Goal: Book appointment/travel/reservation

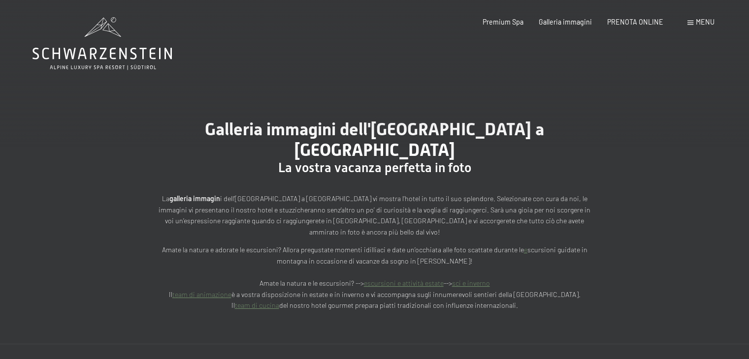
click at [696, 24] on span "Menu" at bounding box center [705, 22] width 19 height 8
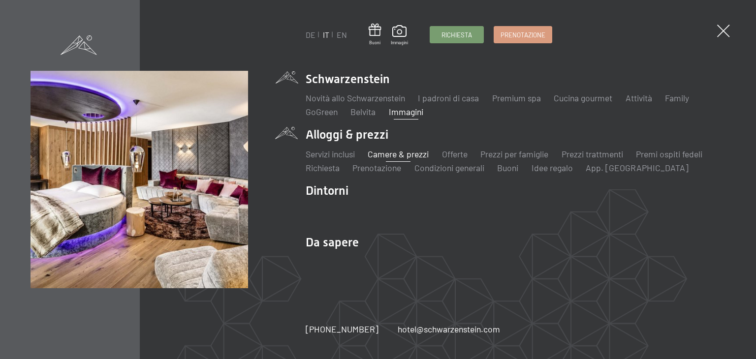
click at [402, 153] on link "Camere & prezzi" at bounding box center [398, 154] width 61 height 11
click at [413, 157] on link "Camere & prezzi" at bounding box center [398, 154] width 61 height 11
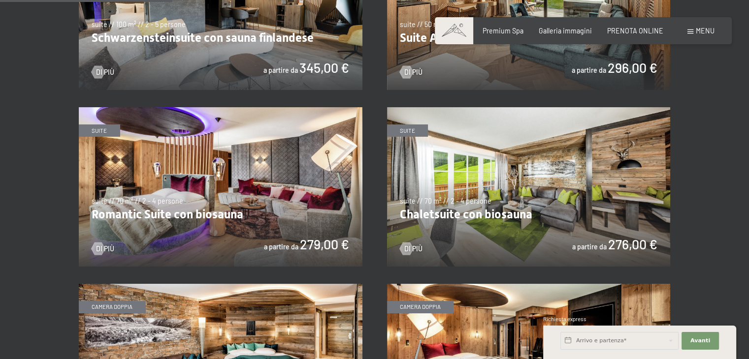
scroll to position [640, 0]
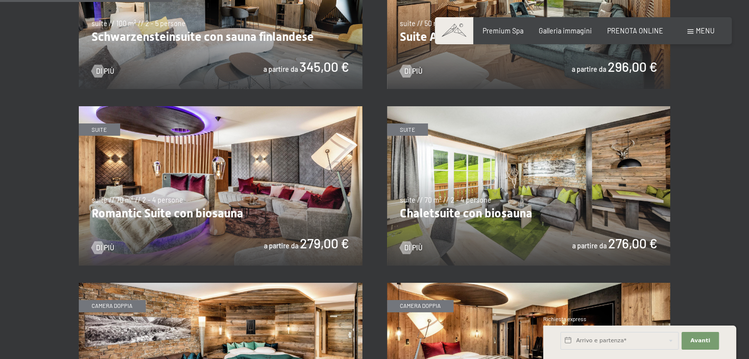
click at [266, 175] on img at bounding box center [221, 186] width 284 height 160
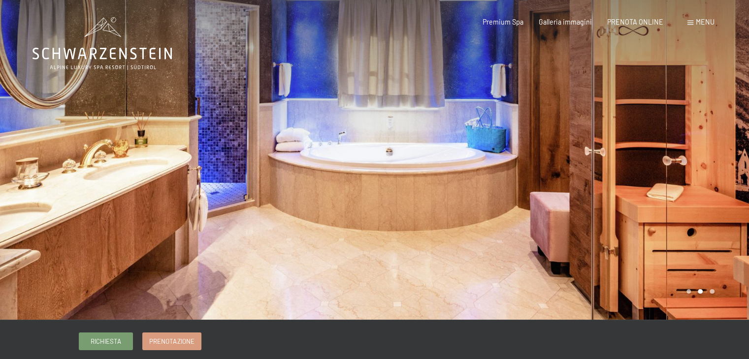
click at [729, 154] on div at bounding box center [562, 160] width 375 height 320
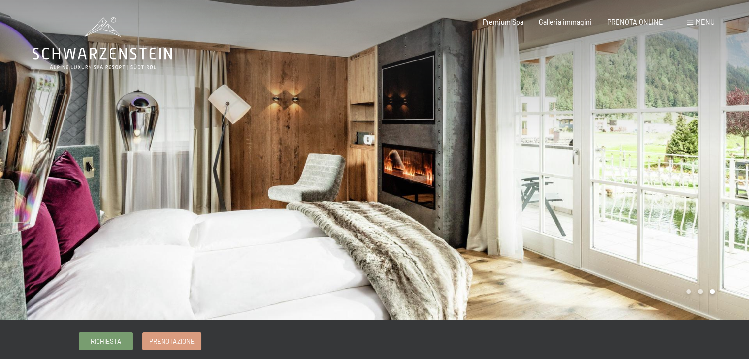
click at [729, 157] on div at bounding box center [562, 160] width 375 height 320
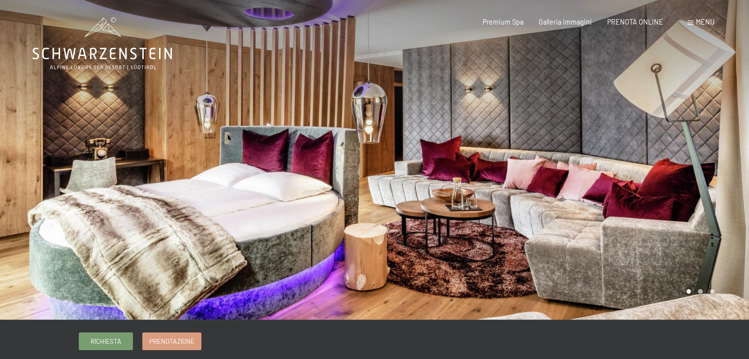
click at [719, 172] on div at bounding box center [562, 160] width 375 height 320
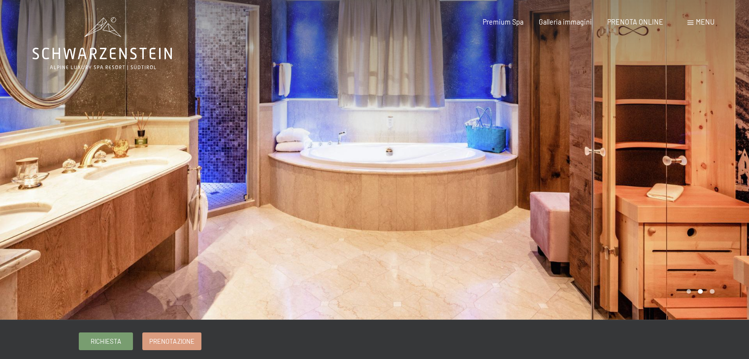
click at [719, 171] on div at bounding box center [562, 160] width 375 height 320
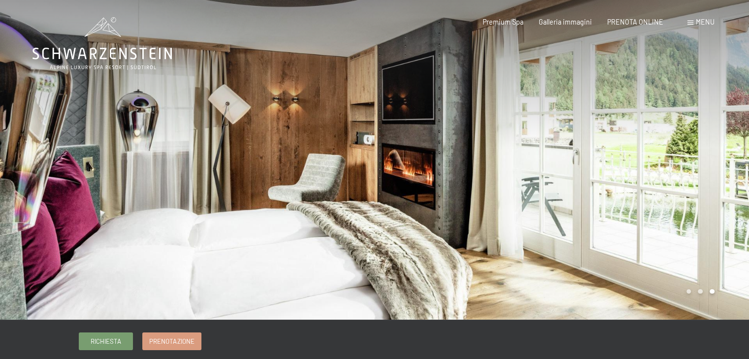
click at [719, 171] on div at bounding box center [562, 160] width 375 height 320
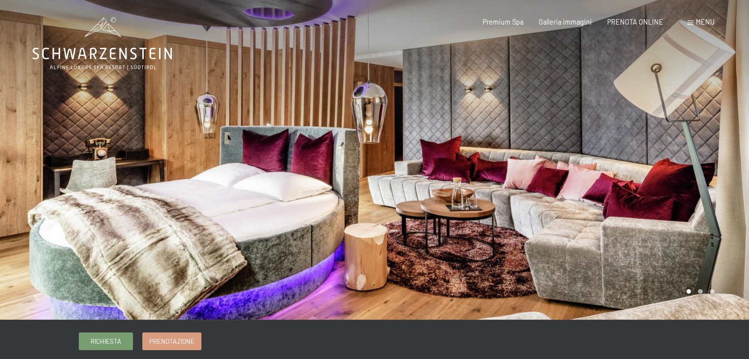
click at [719, 170] on div at bounding box center [562, 160] width 375 height 320
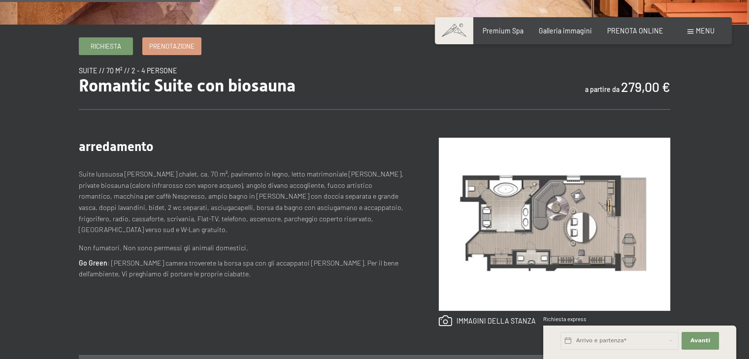
scroll to position [394, 0]
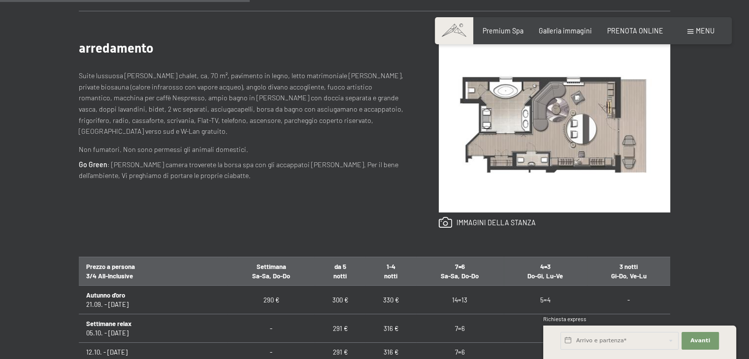
click at [565, 129] on img at bounding box center [554, 125] width 231 height 173
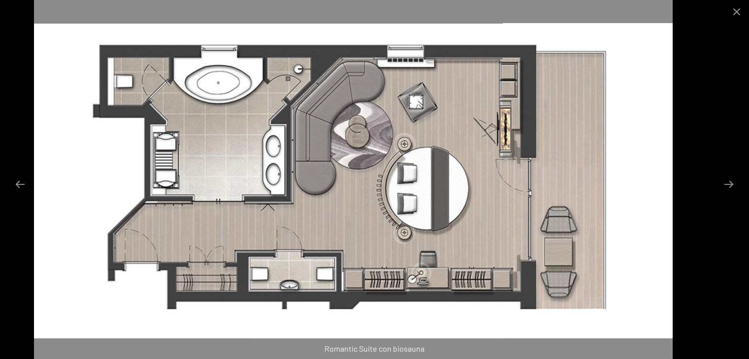
drag, startPoint x: 213, startPoint y: 127, endPoint x: 191, endPoint y: 109, distance: 28.8
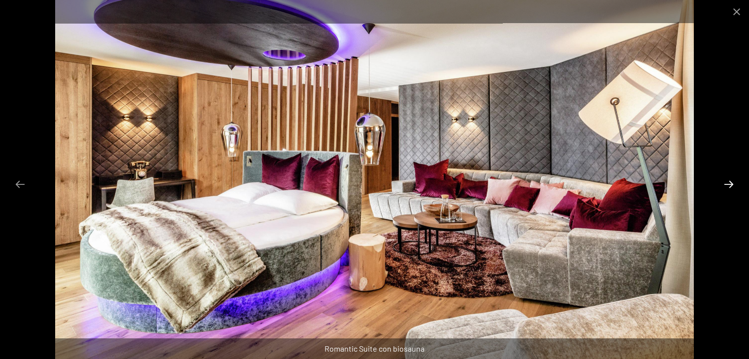
drag, startPoint x: 191, startPoint y: 109, endPoint x: 723, endPoint y: 180, distance: 537.1
click at [723, 180] on button "Next slide" at bounding box center [729, 184] width 21 height 19
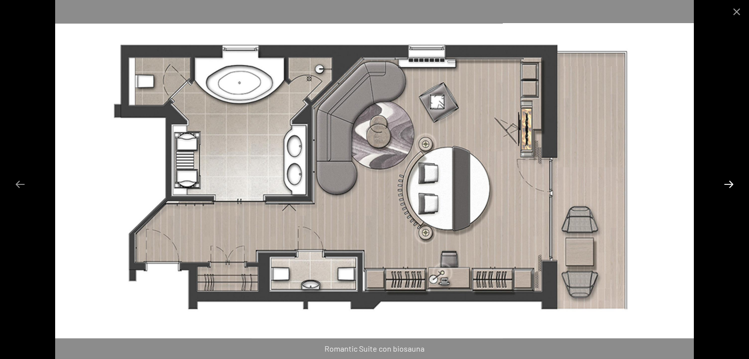
click at [727, 182] on button "Next slide" at bounding box center [729, 184] width 21 height 19
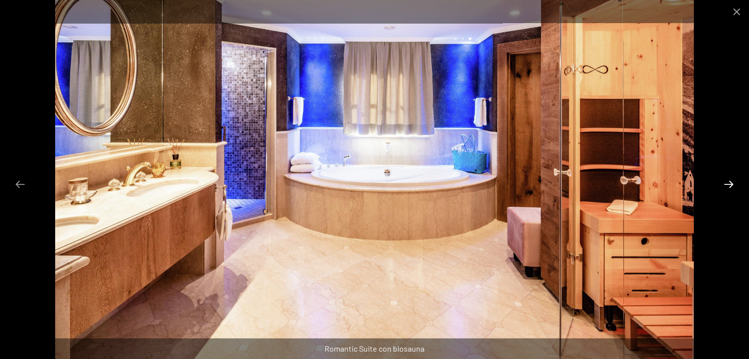
click at [731, 186] on button "Next slide" at bounding box center [729, 184] width 21 height 19
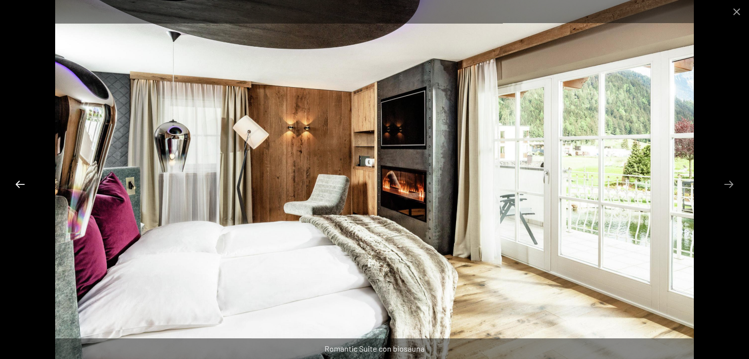
click at [22, 185] on button "Previous slide" at bounding box center [20, 184] width 21 height 19
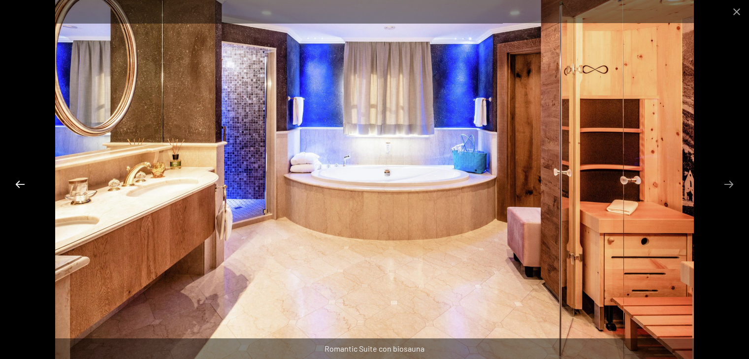
click at [23, 185] on button "Previous slide" at bounding box center [20, 184] width 21 height 19
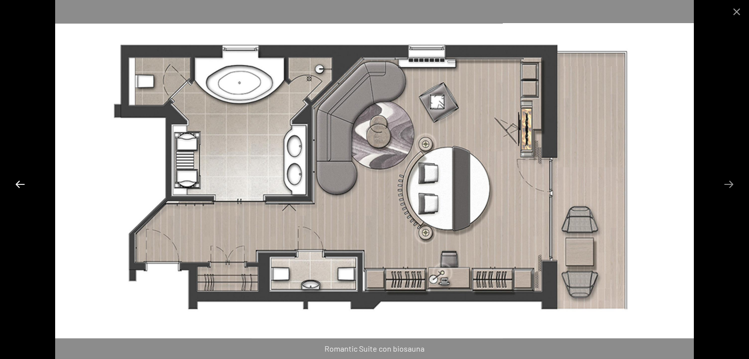
click at [23, 184] on button "Previous slide" at bounding box center [20, 184] width 21 height 19
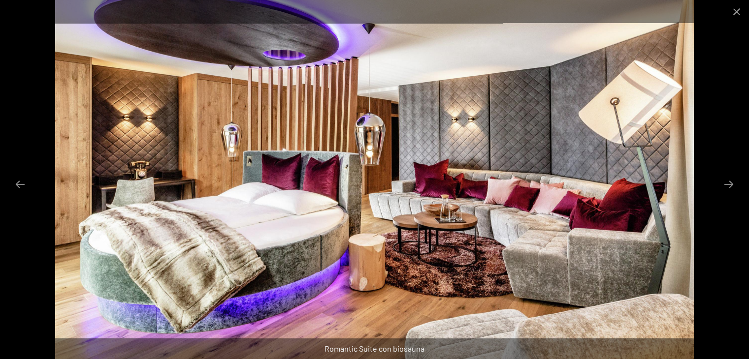
click at [719, 77] on div at bounding box center [374, 179] width 749 height 359
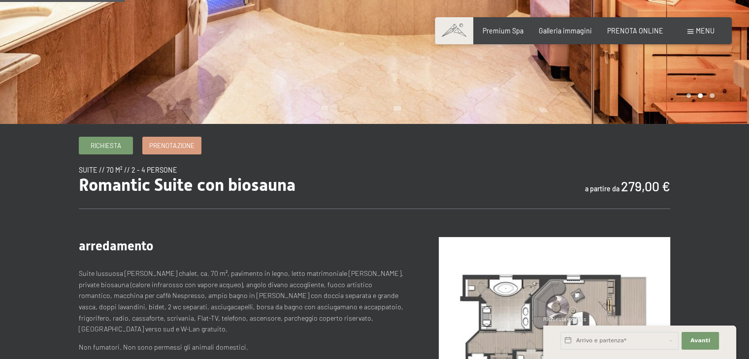
scroll to position [0, 0]
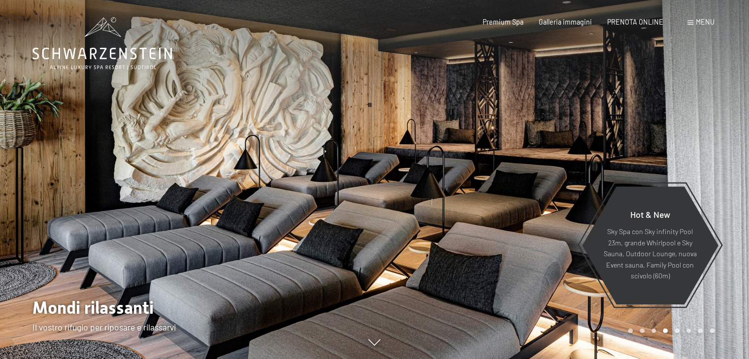
click at [704, 27] on div "Menu" at bounding box center [700, 22] width 27 height 10
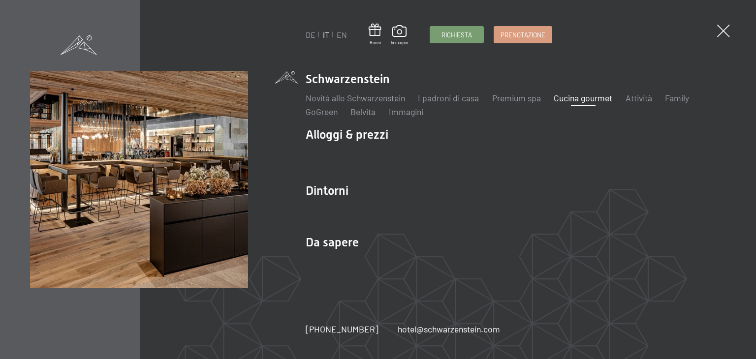
click at [596, 96] on link "Cucina gourmet" at bounding box center [583, 98] width 59 height 11
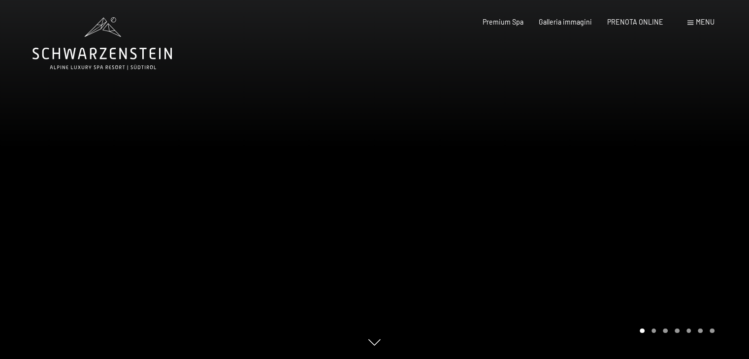
click at [698, 154] on div at bounding box center [562, 179] width 375 height 359
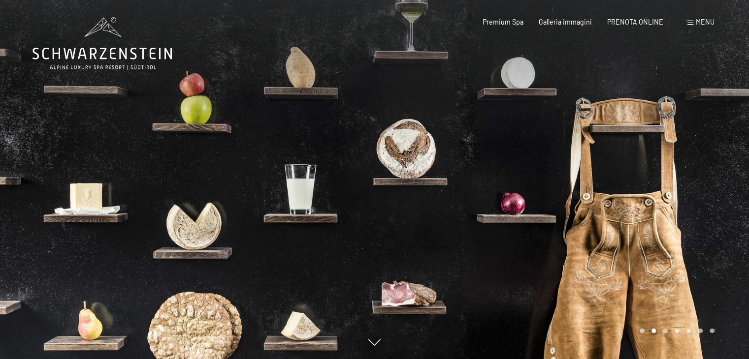
click at [698, 154] on div at bounding box center [562, 179] width 375 height 359
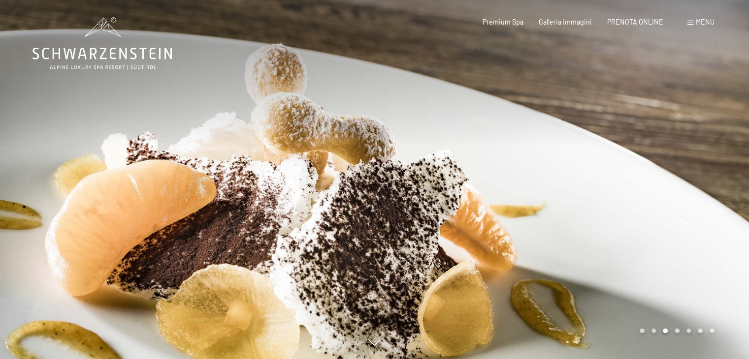
click at [698, 154] on div at bounding box center [562, 179] width 375 height 359
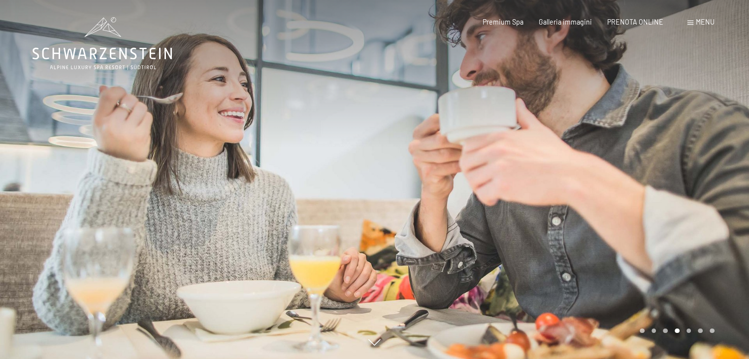
click at [698, 154] on div at bounding box center [562, 179] width 375 height 359
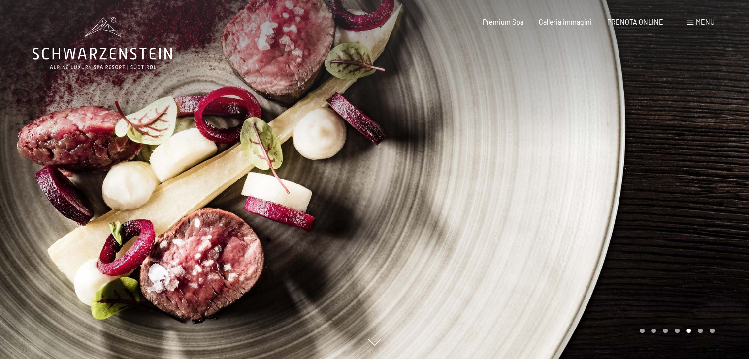
click at [698, 154] on div at bounding box center [562, 179] width 375 height 359
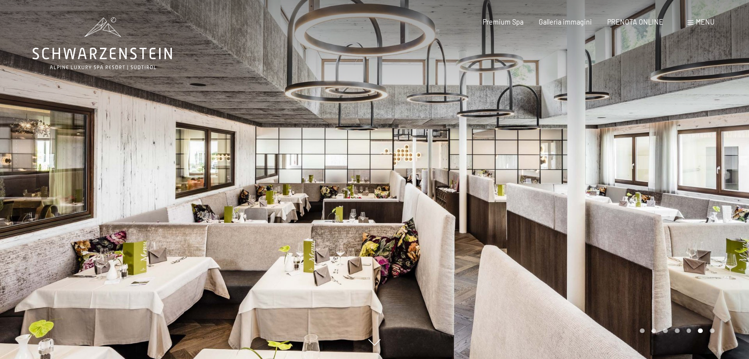
click at [698, 154] on div at bounding box center [562, 179] width 375 height 359
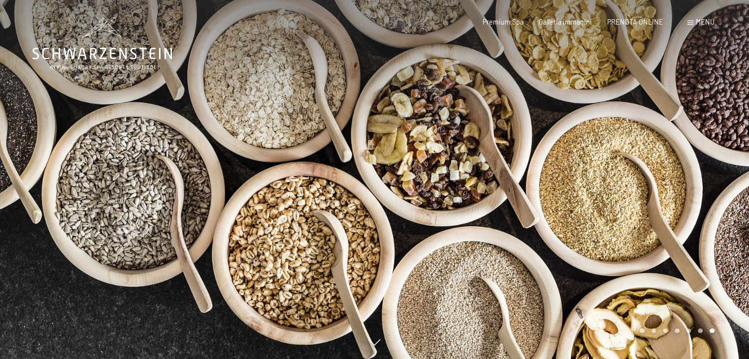
click at [698, 154] on div at bounding box center [562, 179] width 375 height 359
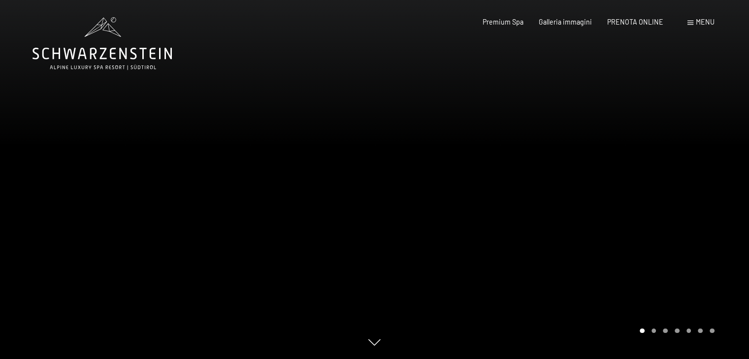
click at [698, 154] on div at bounding box center [562, 179] width 375 height 359
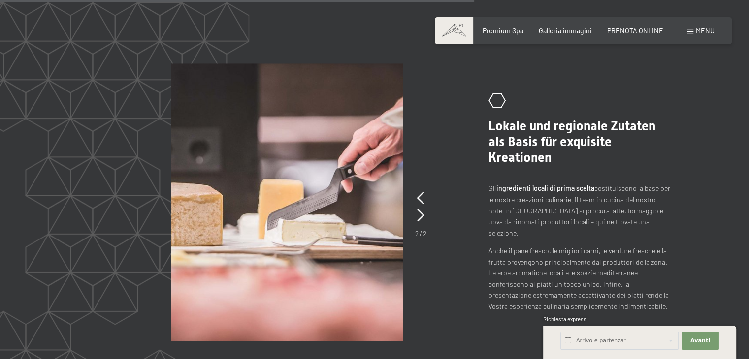
scroll to position [1674, 0]
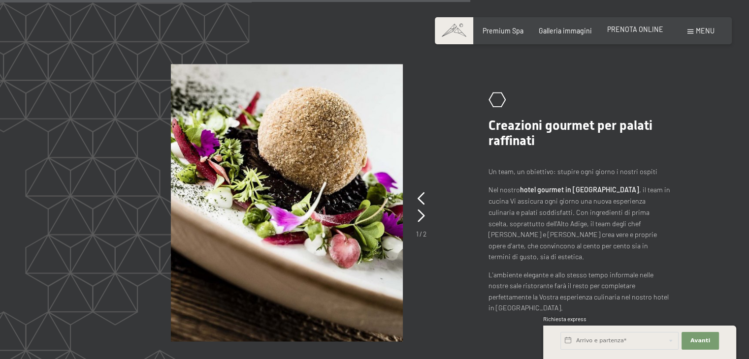
click at [636, 30] on span "PRENOTA ONLINE" at bounding box center [635, 29] width 56 height 8
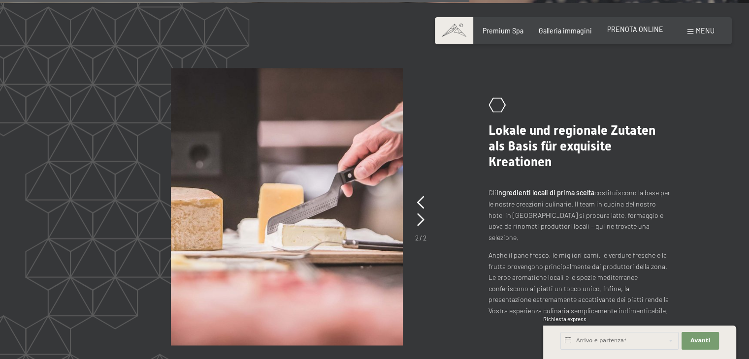
click at [635, 30] on span "PRENOTA ONLINE" at bounding box center [635, 29] width 56 height 8
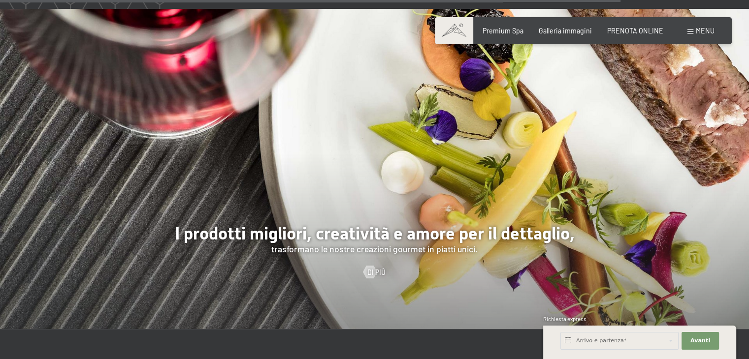
scroll to position [2209, 0]
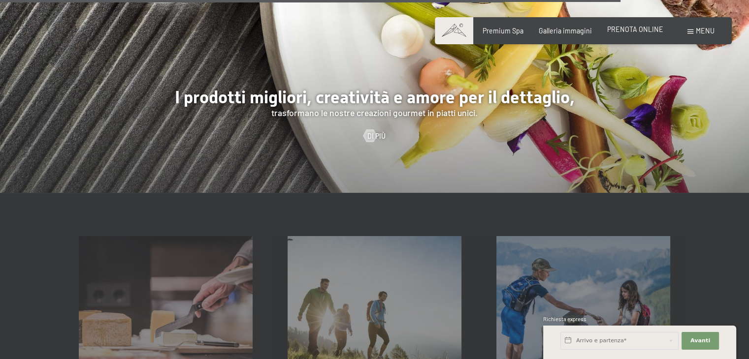
click at [626, 29] on span "PRENOTA ONLINE" at bounding box center [635, 29] width 56 height 8
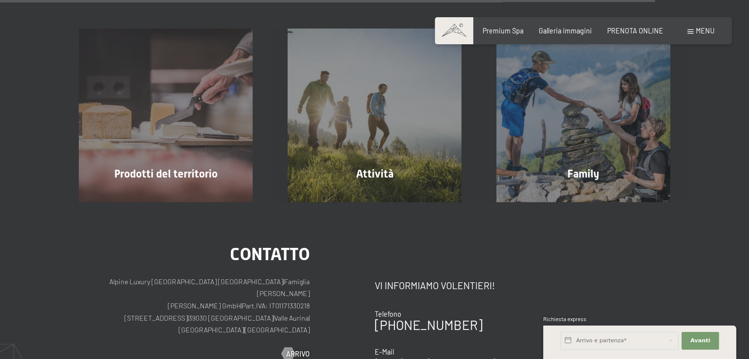
scroll to position [2301, 0]
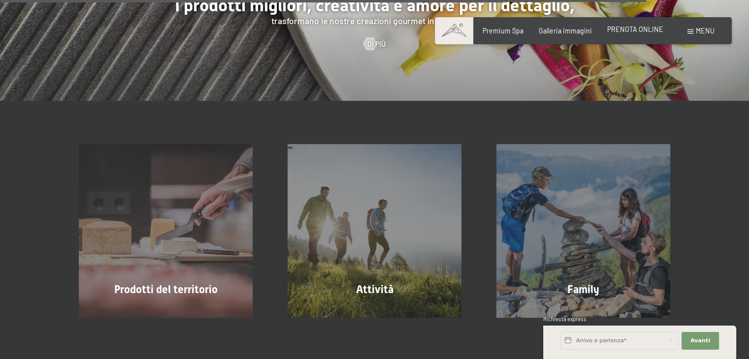
click at [629, 33] on span "PRENOTA ONLINE" at bounding box center [635, 29] width 56 height 8
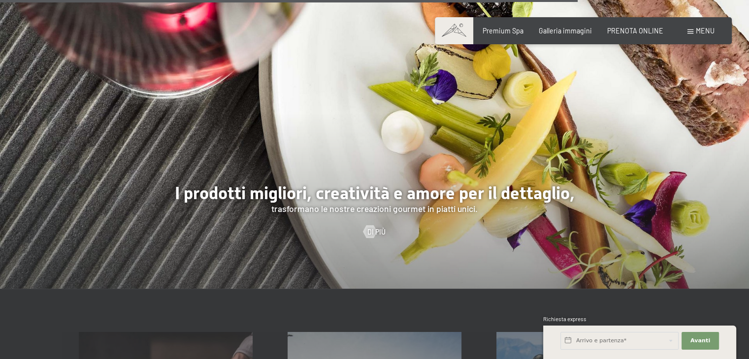
scroll to position [2048, 0]
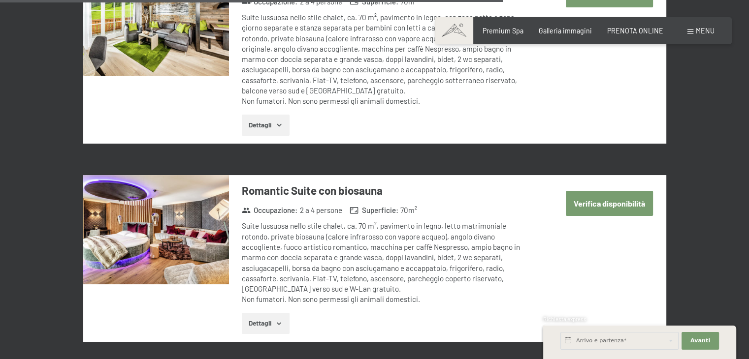
scroll to position [2315, 0]
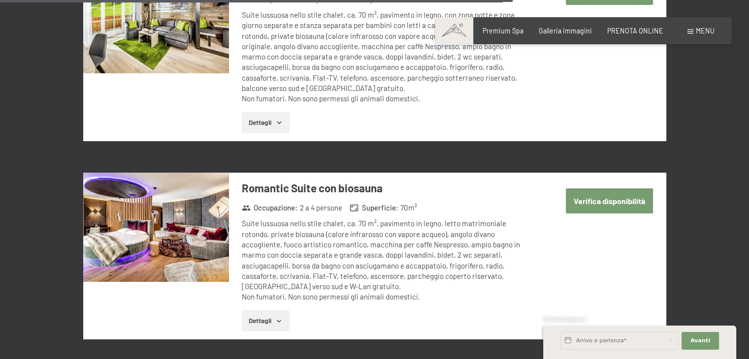
drag, startPoint x: 592, startPoint y: 178, endPoint x: 650, endPoint y: 140, distance: 68.3
click at [624, 189] on button "Verifica disponibilità" at bounding box center [609, 201] width 87 height 25
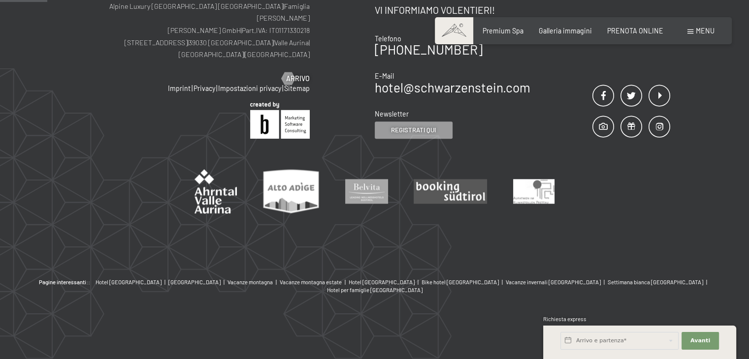
scroll to position [213, 0]
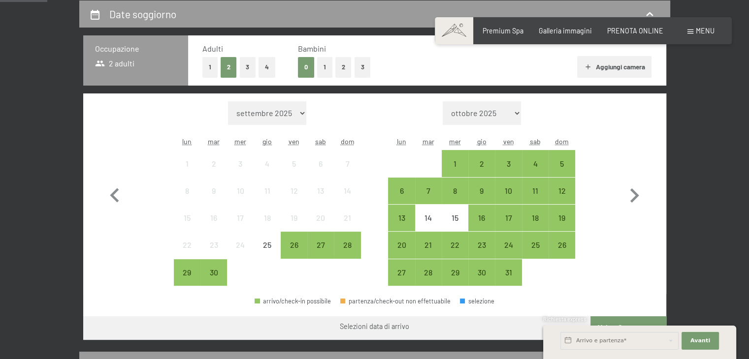
click at [45, 116] on div "Date soggiorno Occupazione 2 adulti Adulti 1 2 3 4 Bambini 0 1 2 3 Aggiungi cam…" at bounding box center [374, 228] width 749 height 456
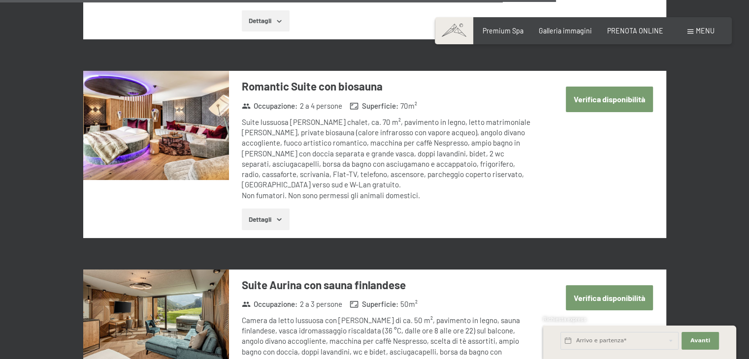
scroll to position [2413, 0]
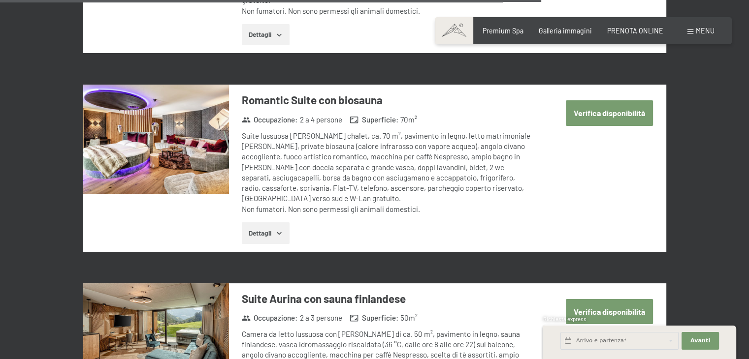
click at [281, 229] on icon "button" at bounding box center [279, 233] width 8 height 8
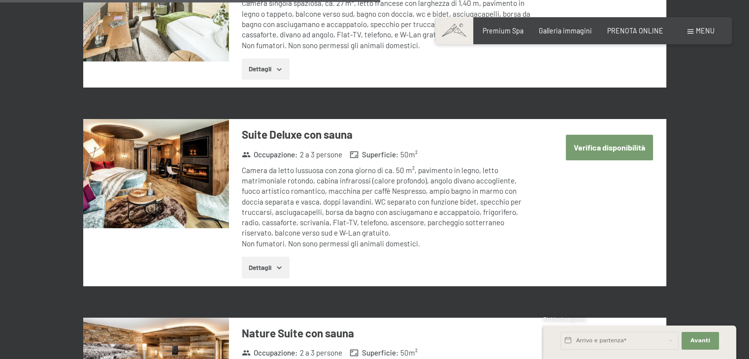
scroll to position [1773, 0]
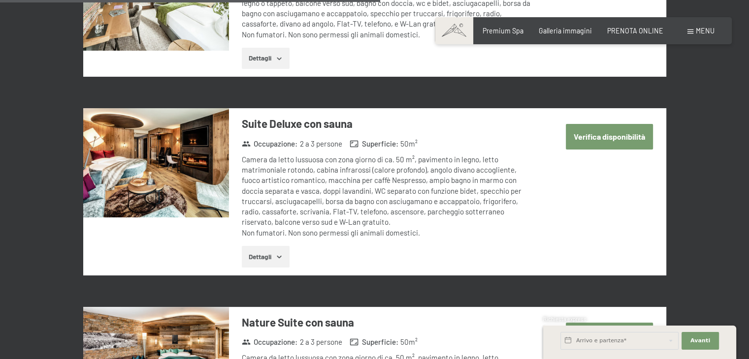
click at [264, 246] on button "Dettagli" at bounding box center [266, 257] width 48 height 22
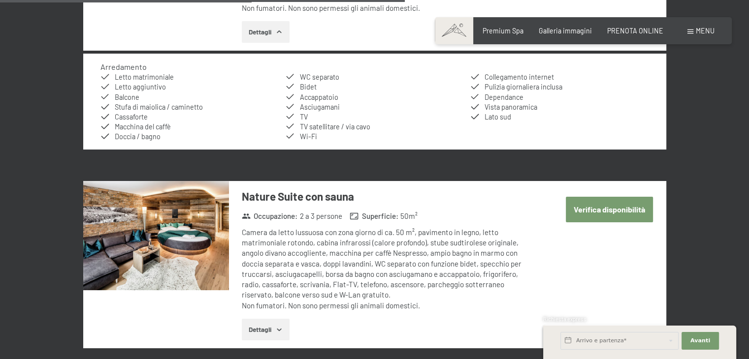
scroll to position [2019, 0]
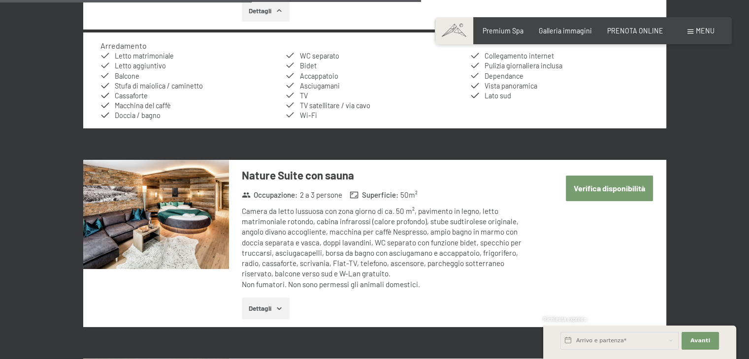
click at [269, 298] on button "Dettagli" at bounding box center [266, 309] width 48 height 22
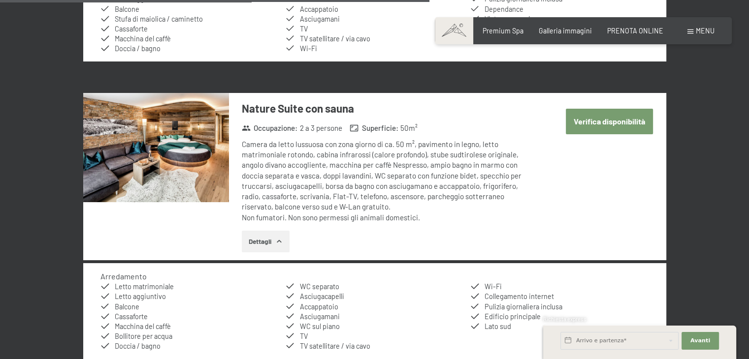
scroll to position [2068, 0]
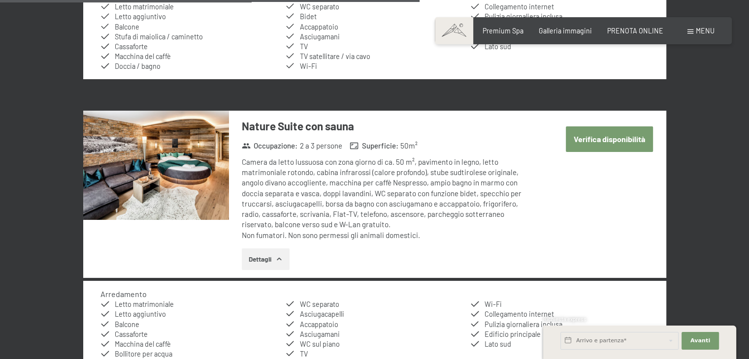
click at [196, 134] on img at bounding box center [156, 165] width 146 height 109
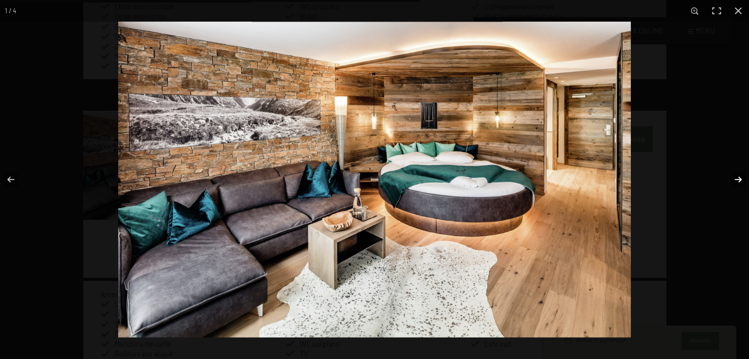
click at [740, 180] on button "button" at bounding box center [732, 179] width 34 height 49
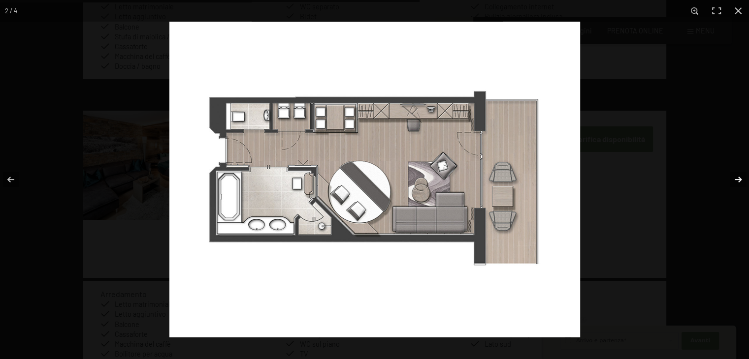
click at [737, 178] on button "button" at bounding box center [732, 179] width 34 height 49
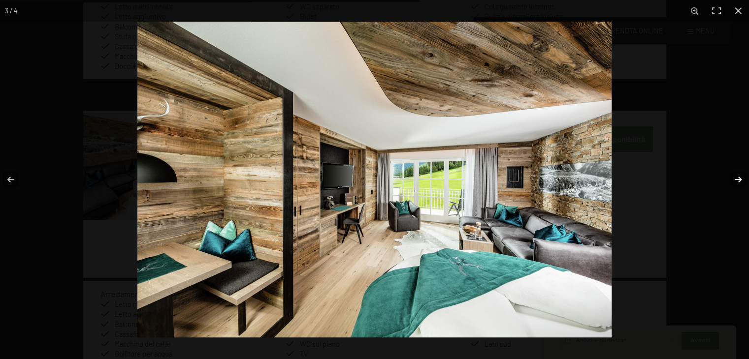
click at [739, 178] on button "button" at bounding box center [732, 179] width 34 height 49
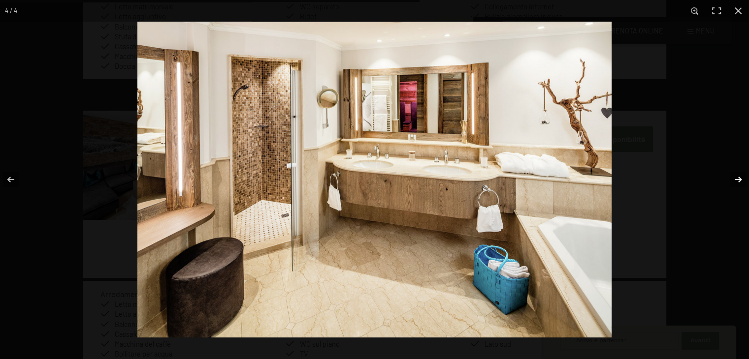
click at [745, 179] on button "button" at bounding box center [732, 179] width 34 height 49
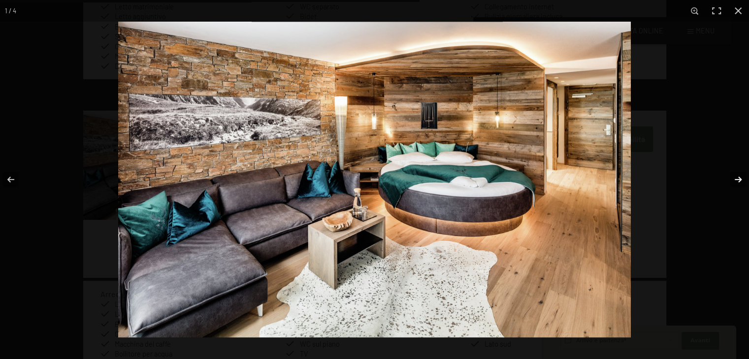
click at [745, 179] on button "button" at bounding box center [732, 179] width 34 height 49
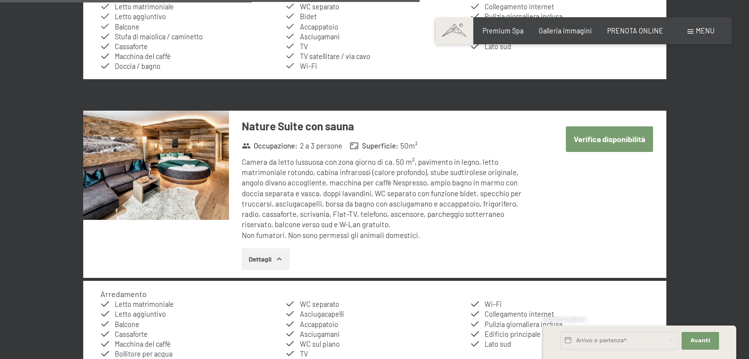
click at [0, 0] on button "button" at bounding box center [0, 0] width 0 height 0
click at [593, 127] on button "Verifica disponibilità" at bounding box center [609, 139] width 87 height 25
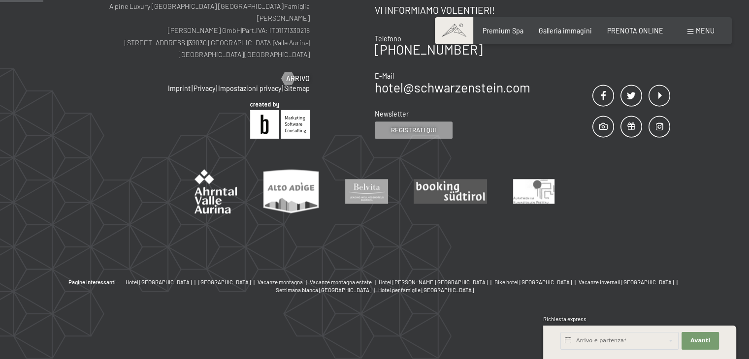
scroll to position [213, 0]
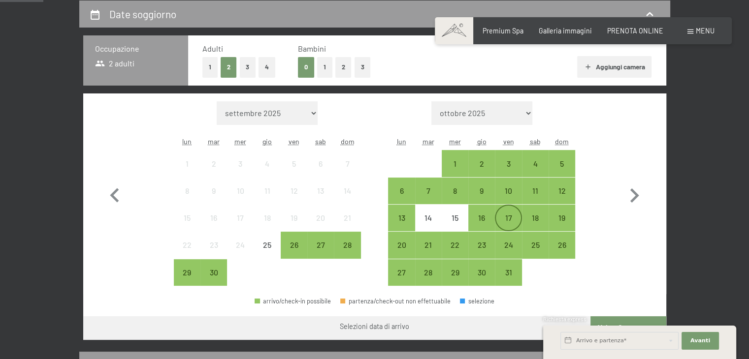
click at [514, 219] on div "17" at bounding box center [508, 226] width 25 height 25
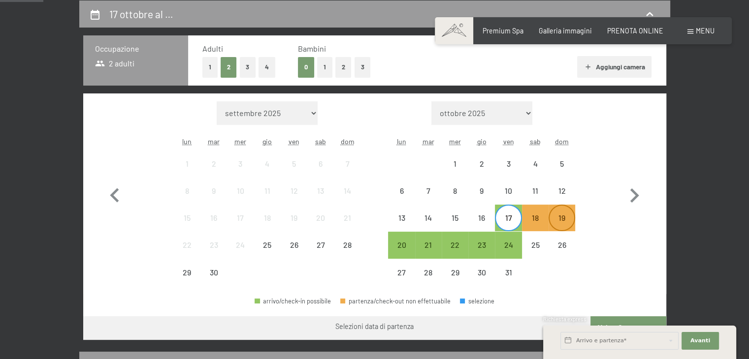
click at [563, 218] on div "19" at bounding box center [562, 226] width 25 height 25
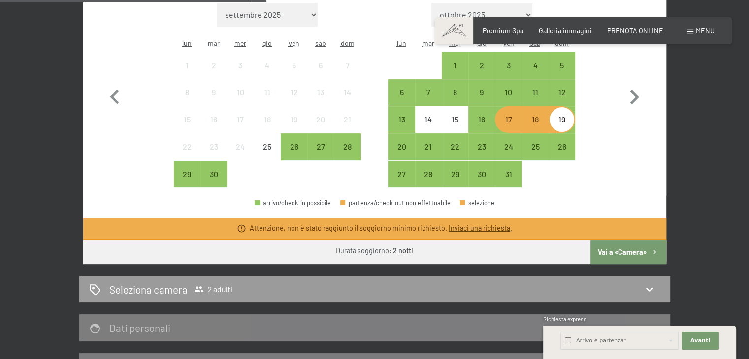
scroll to position [361, 0]
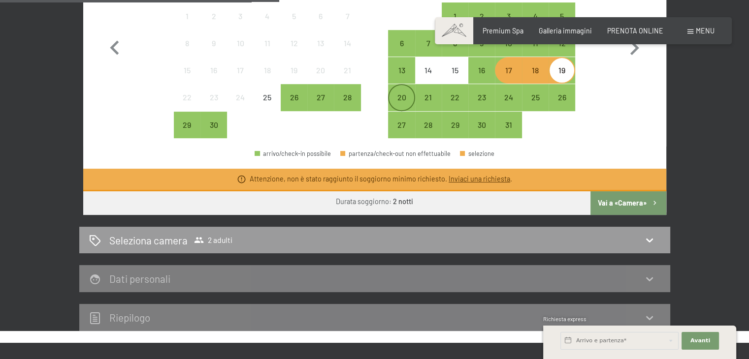
click at [407, 100] on div "20" at bounding box center [401, 106] width 25 height 25
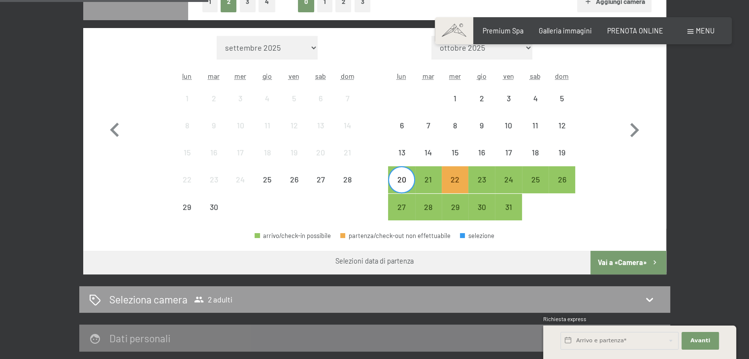
scroll to position [262, 0]
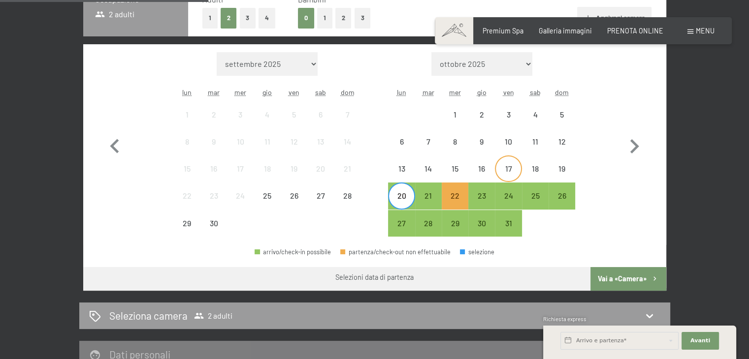
click at [514, 168] on div "17" at bounding box center [508, 177] width 25 height 25
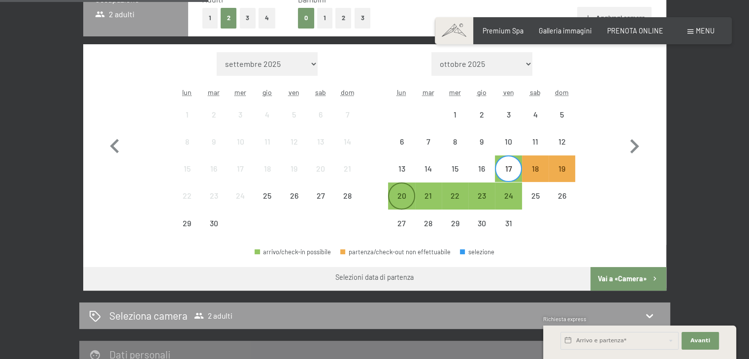
click at [396, 196] on div "20" at bounding box center [401, 204] width 25 height 25
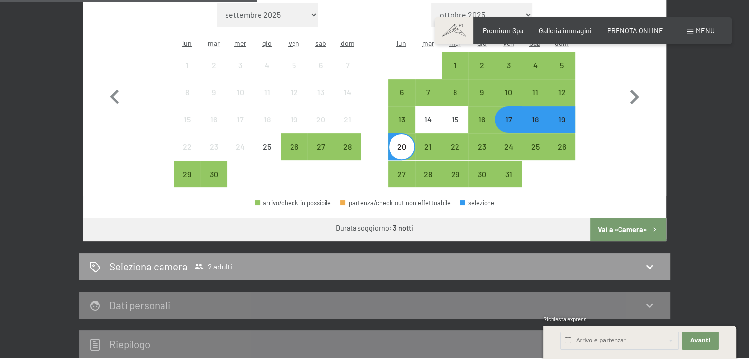
scroll to position [361, 0]
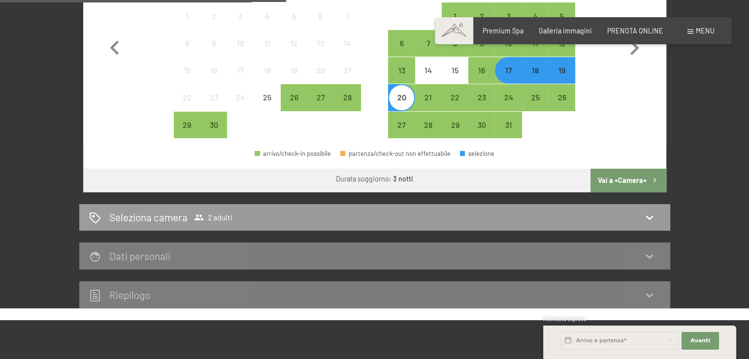
click at [619, 176] on button "Vai a «Camera»" at bounding box center [627, 181] width 75 height 24
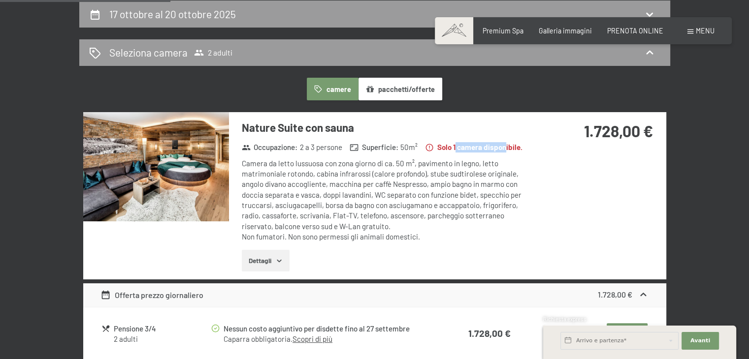
drag, startPoint x: 458, startPoint y: 149, endPoint x: 511, endPoint y: 148, distance: 53.2
click at [510, 148] on strong "Solo 1 camera disponibile." at bounding box center [474, 147] width 98 height 10
click at [546, 166] on div "1.728,00 €" at bounding box center [600, 143] width 131 height 62
click at [189, 167] on img at bounding box center [156, 166] width 146 height 109
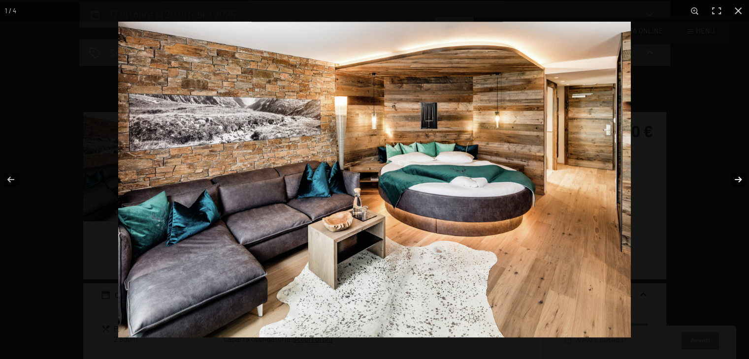
click at [733, 178] on button "button" at bounding box center [732, 179] width 34 height 49
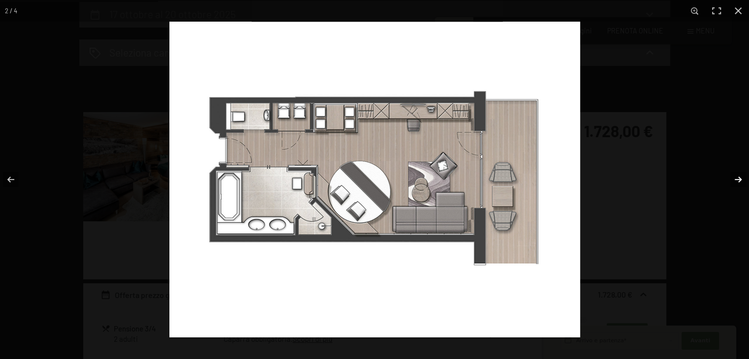
click at [733, 178] on button "button" at bounding box center [732, 179] width 34 height 49
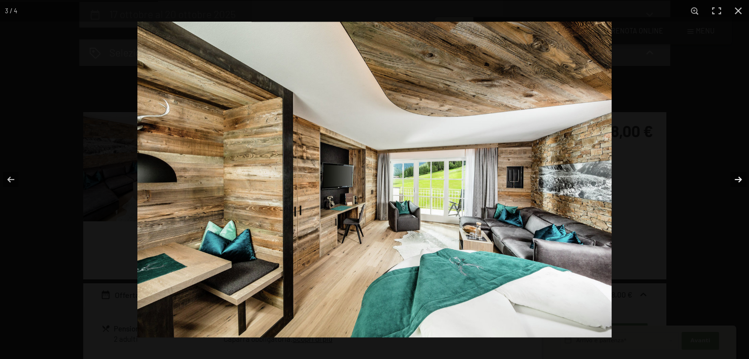
click at [735, 178] on button "button" at bounding box center [732, 179] width 34 height 49
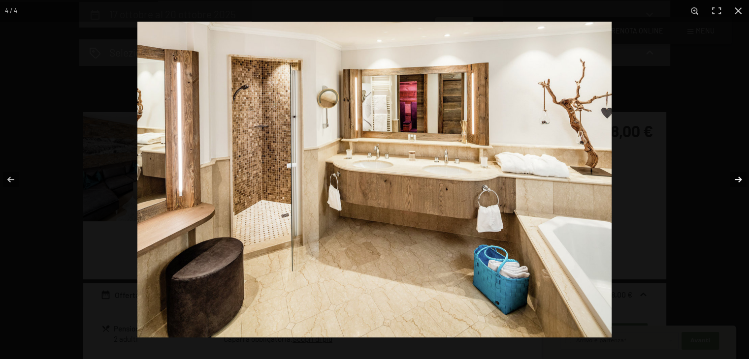
click at [732, 179] on button "button" at bounding box center [732, 179] width 34 height 49
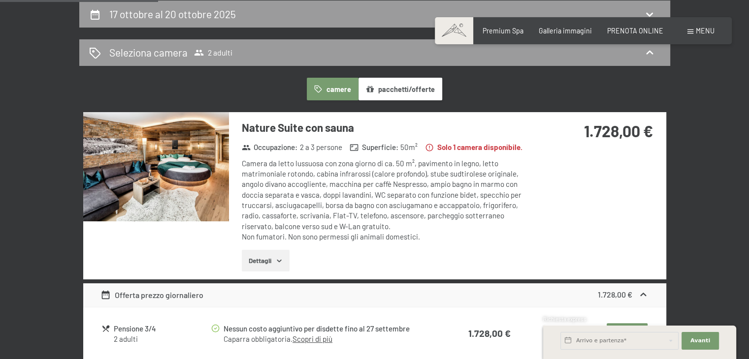
click at [0, 0] on div at bounding box center [0, 0] width 0 height 0
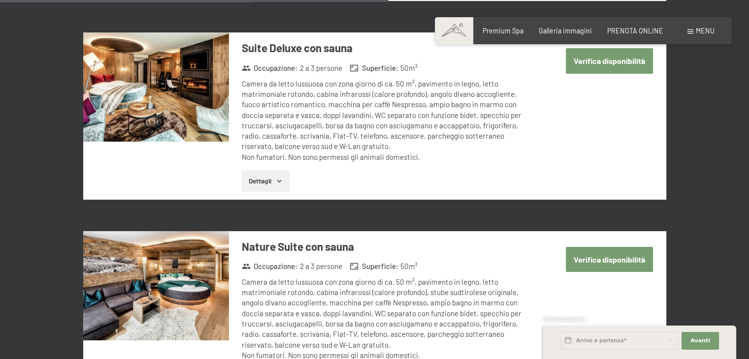
scroll to position [1724, 0]
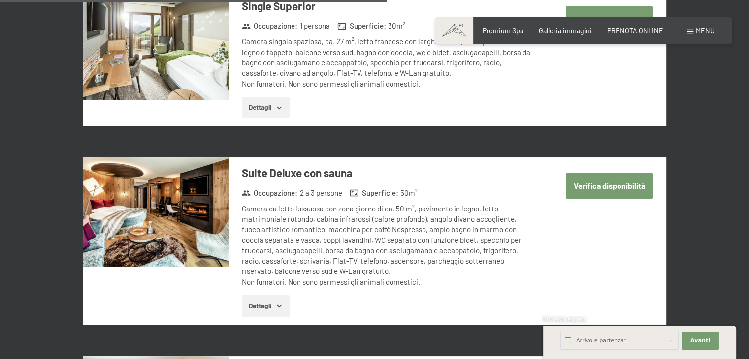
click at [282, 302] on icon "button" at bounding box center [279, 306] width 8 height 8
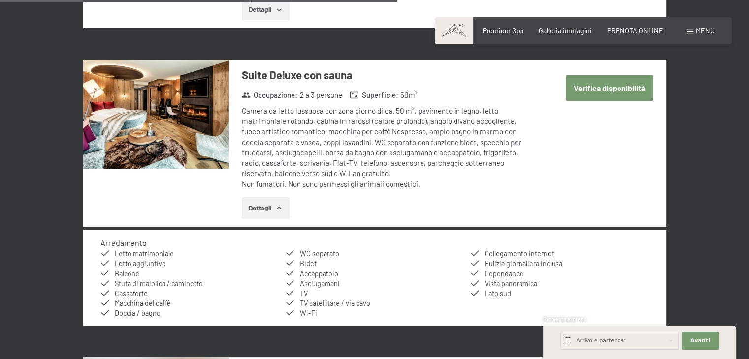
scroll to position [1822, 0]
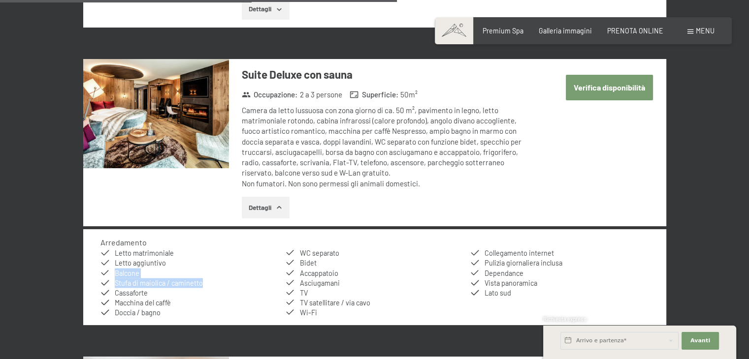
drag, startPoint x: 202, startPoint y: 260, endPoint x: 113, endPoint y: 251, distance: 89.6
click at [113, 251] on ul "Letto matrimoniale Letto aggiuntivo Balcone Stufa di maiolica / caminetto Cassa…" at bounding box center [374, 282] width 548 height 69
click at [162, 279] on span "Stufa di maiolica / caminetto" at bounding box center [159, 283] width 88 height 8
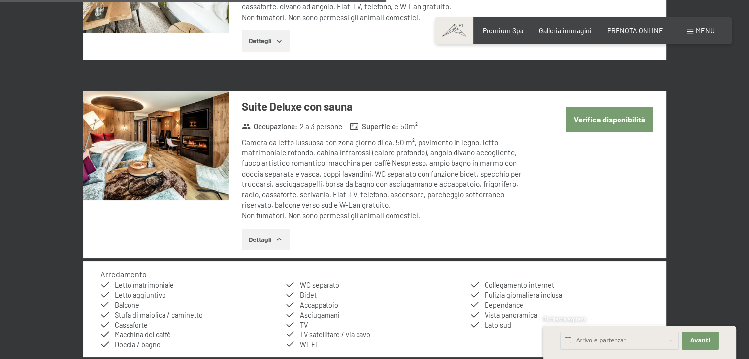
scroll to position [1773, 0]
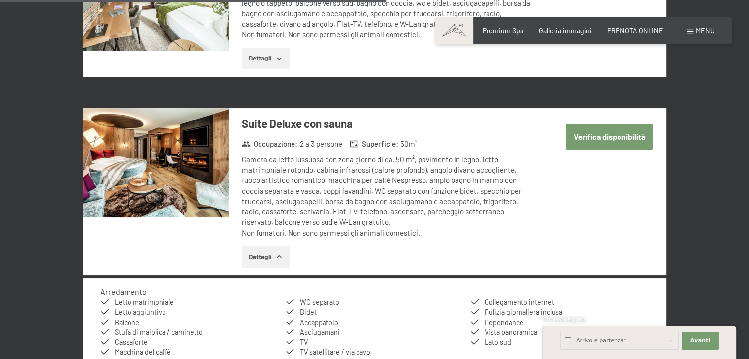
click at [610, 124] on button "Verifica disponibilità" at bounding box center [609, 136] width 87 height 25
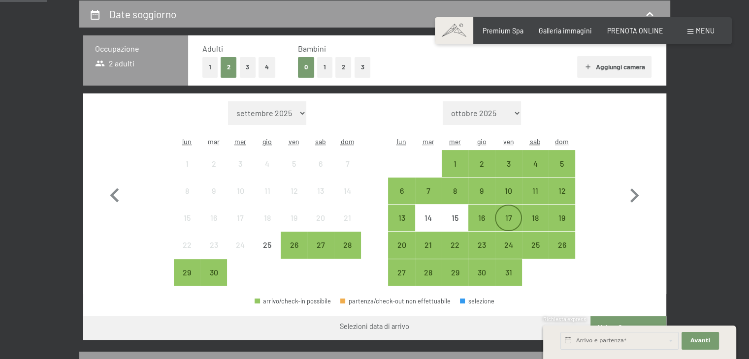
click at [516, 217] on div "17" at bounding box center [508, 226] width 25 height 25
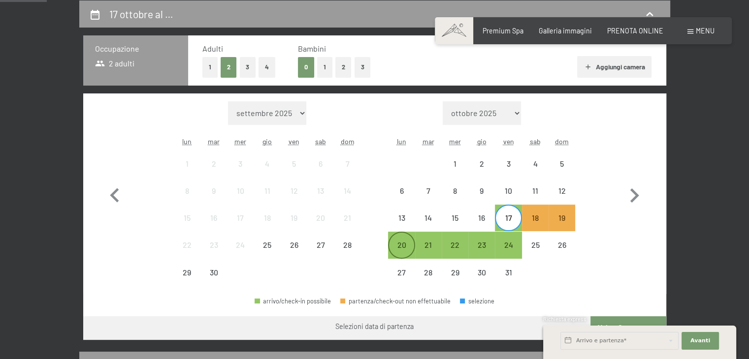
click at [404, 246] on div "20" at bounding box center [401, 253] width 25 height 25
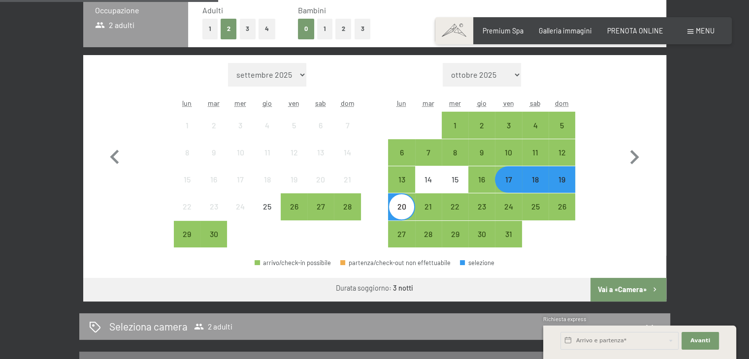
scroll to position [262, 0]
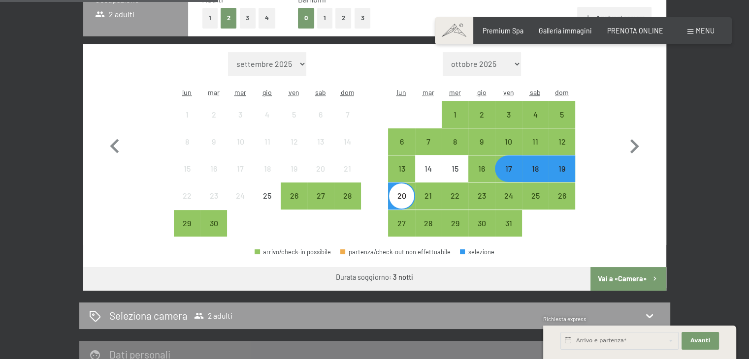
click at [627, 276] on button "Vai a «Camera»" at bounding box center [627, 279] width 75 height 24
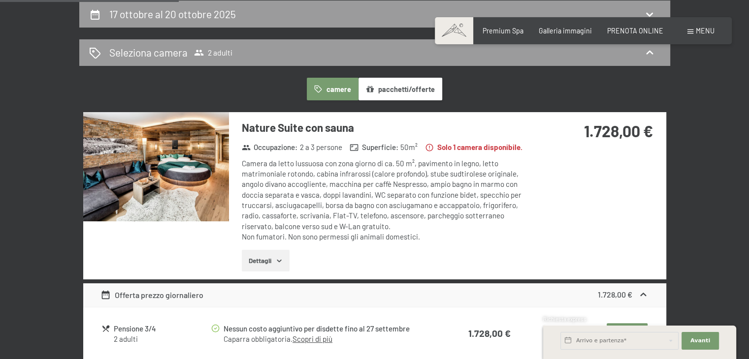
click at [57, 141] on div "[DATE] al [DATE] Seleziona camera 2 adulti camere pacchetti/offerte Nature Suit…" at bounding box center [374, 260] width 656 height 521
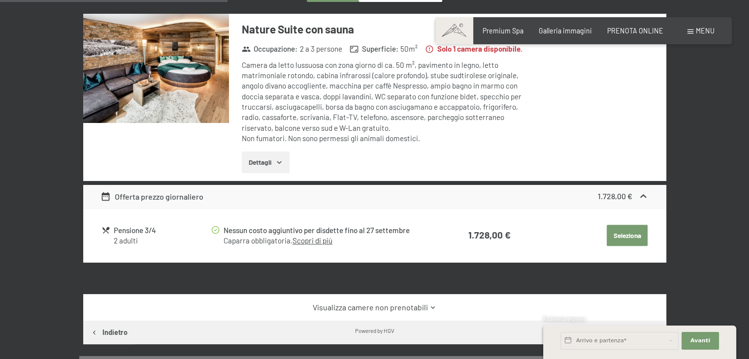
scroll to position [262, 0]
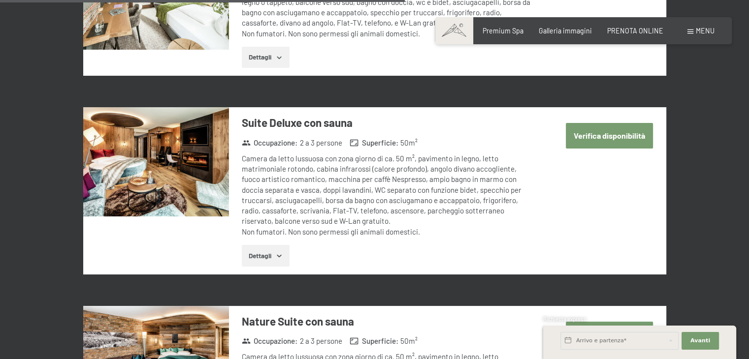
scroll to position [1773, 0]
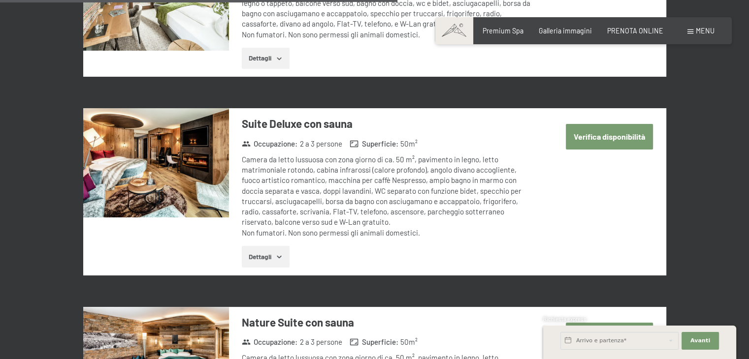
click at [621, 124] on button "Verifica disponibilità" at bounding box center [609, 136] width 87 height 25
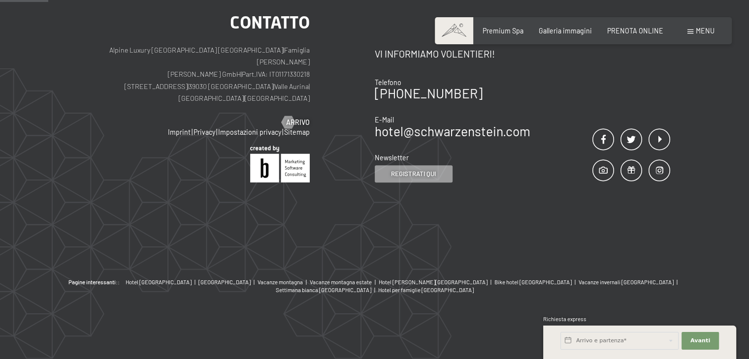
scroll to position [213, 0]
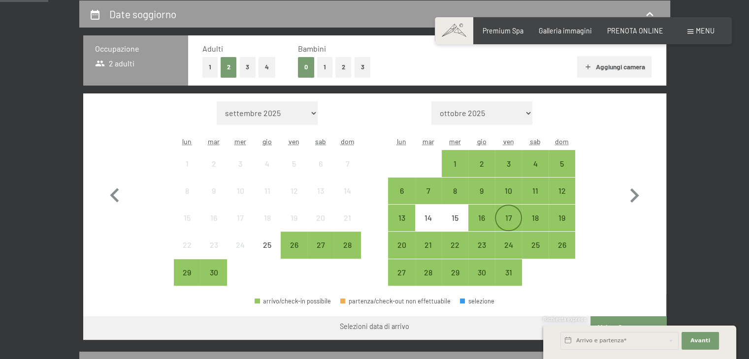
click at [515, 217] on div "17" at bounding box center [508, 226] width 25 height 25
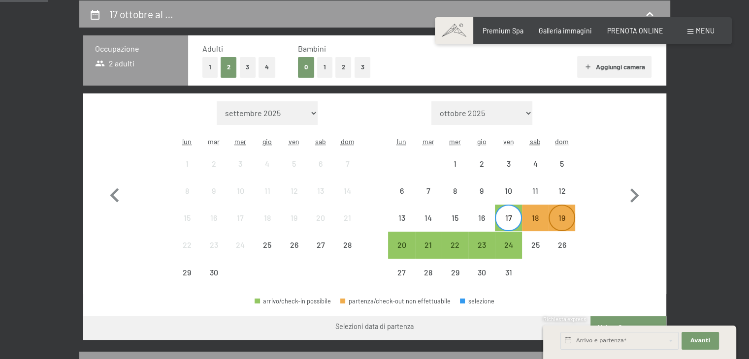
click at [559, 216] on div "19" at bounding box center [562, 226] width 25 height 25
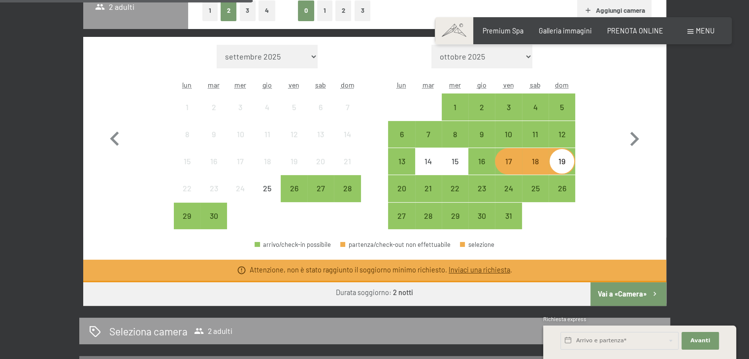
scroll to position [312, 0]
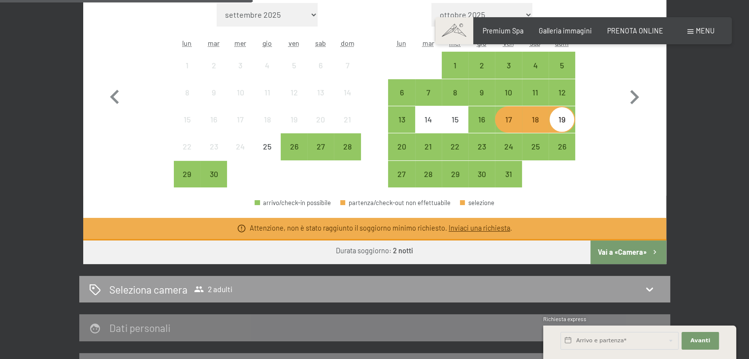
click at [471, 226] on link "Inviaci una richiesta" at bounding box center [480, 228] width 62 height 8
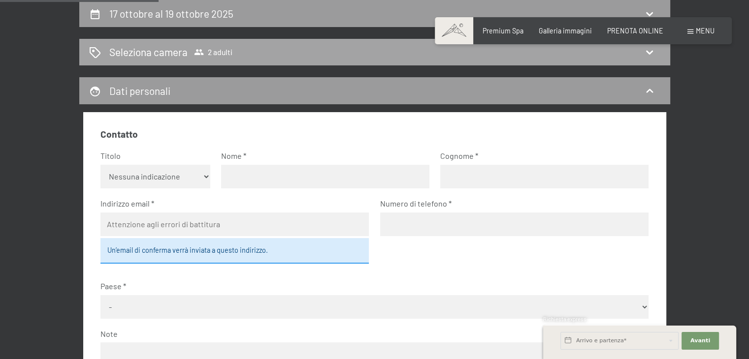
scroll to position [213, 0]
